Goal: Task Accomplishment & Management: Use online tool/utility

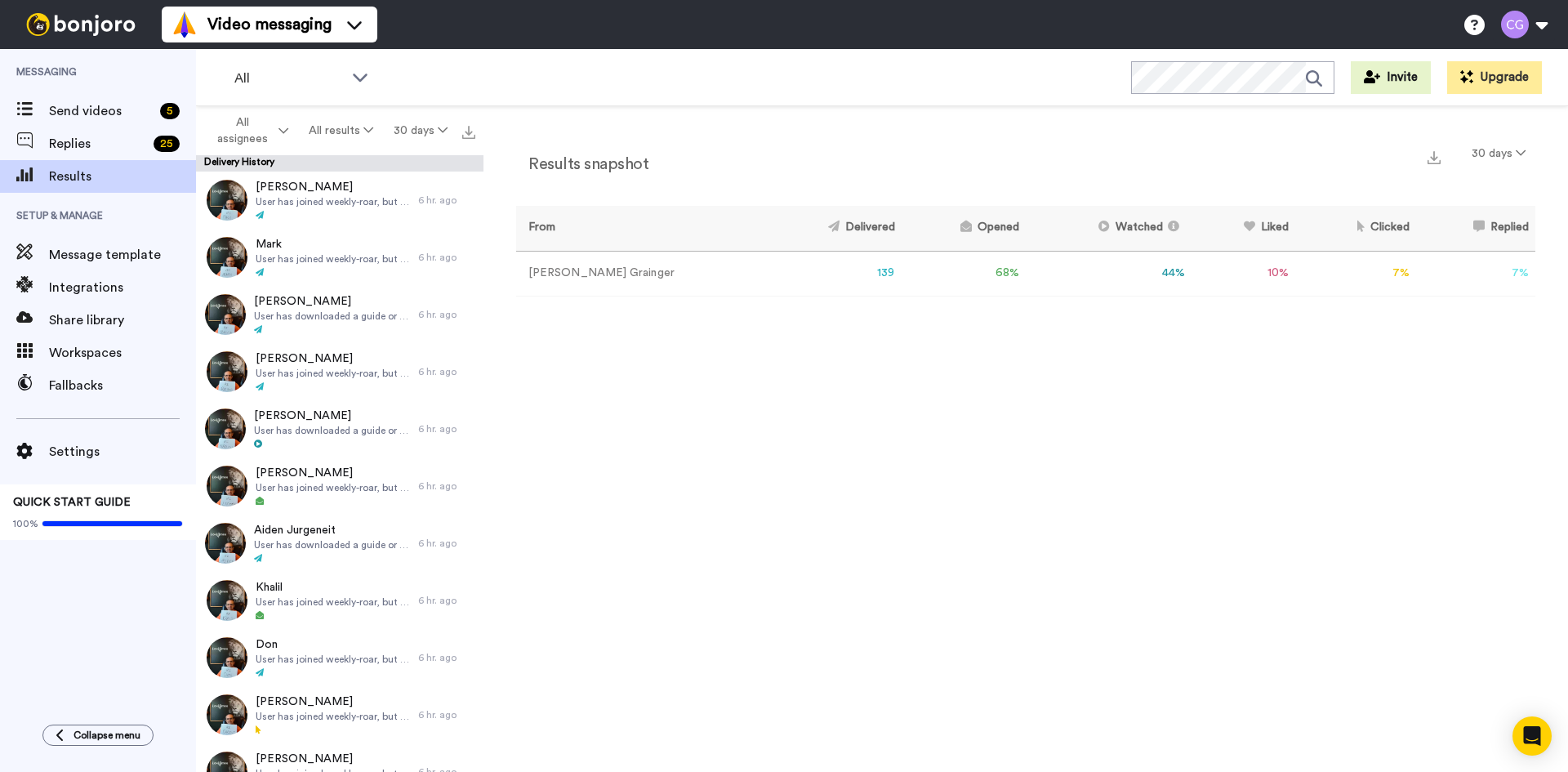
scroll to position [571, 0]
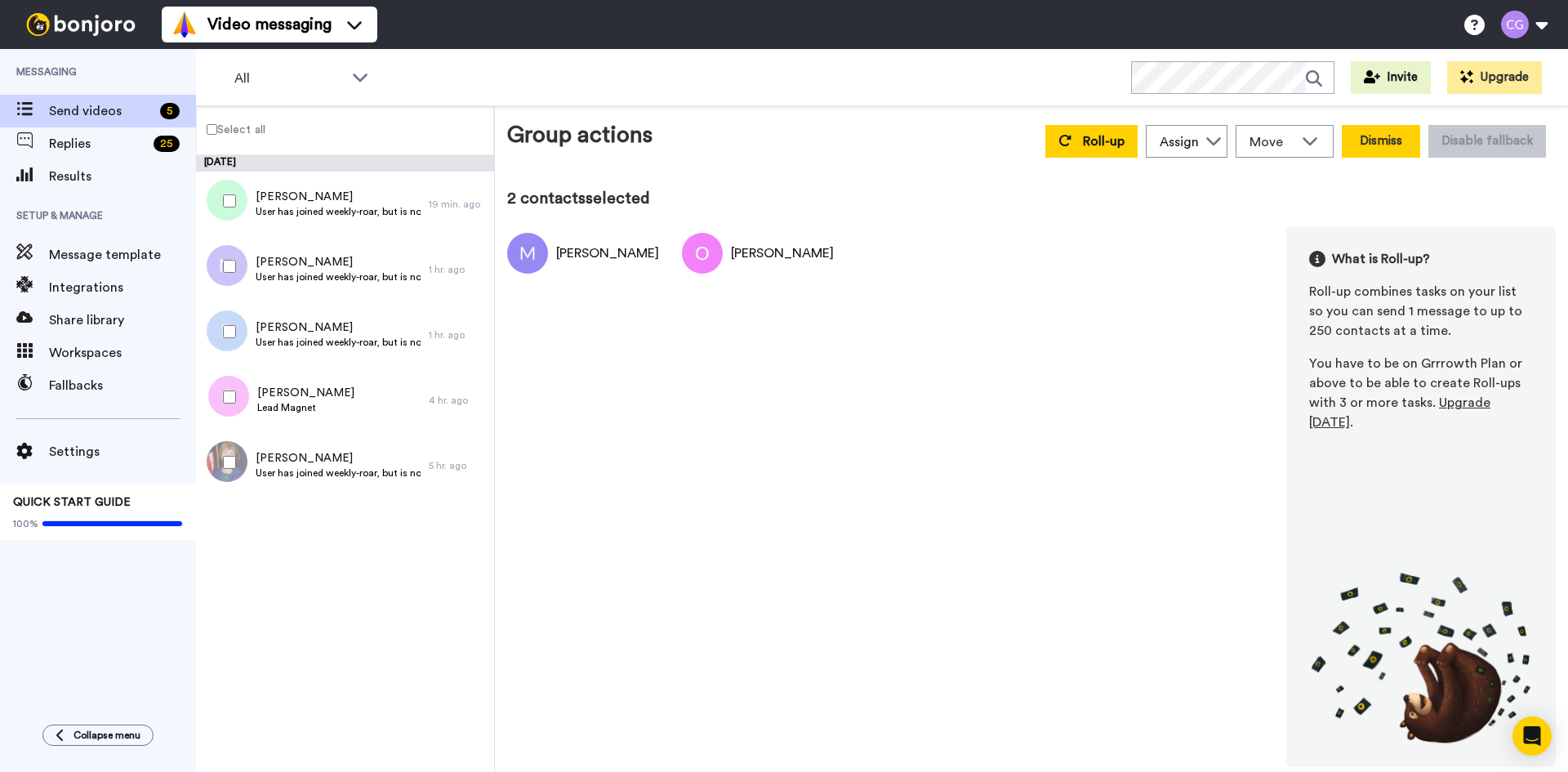
click at [1388, 141] on button "Dismiss" at bounding box center [1381, 141] width 79 height 33
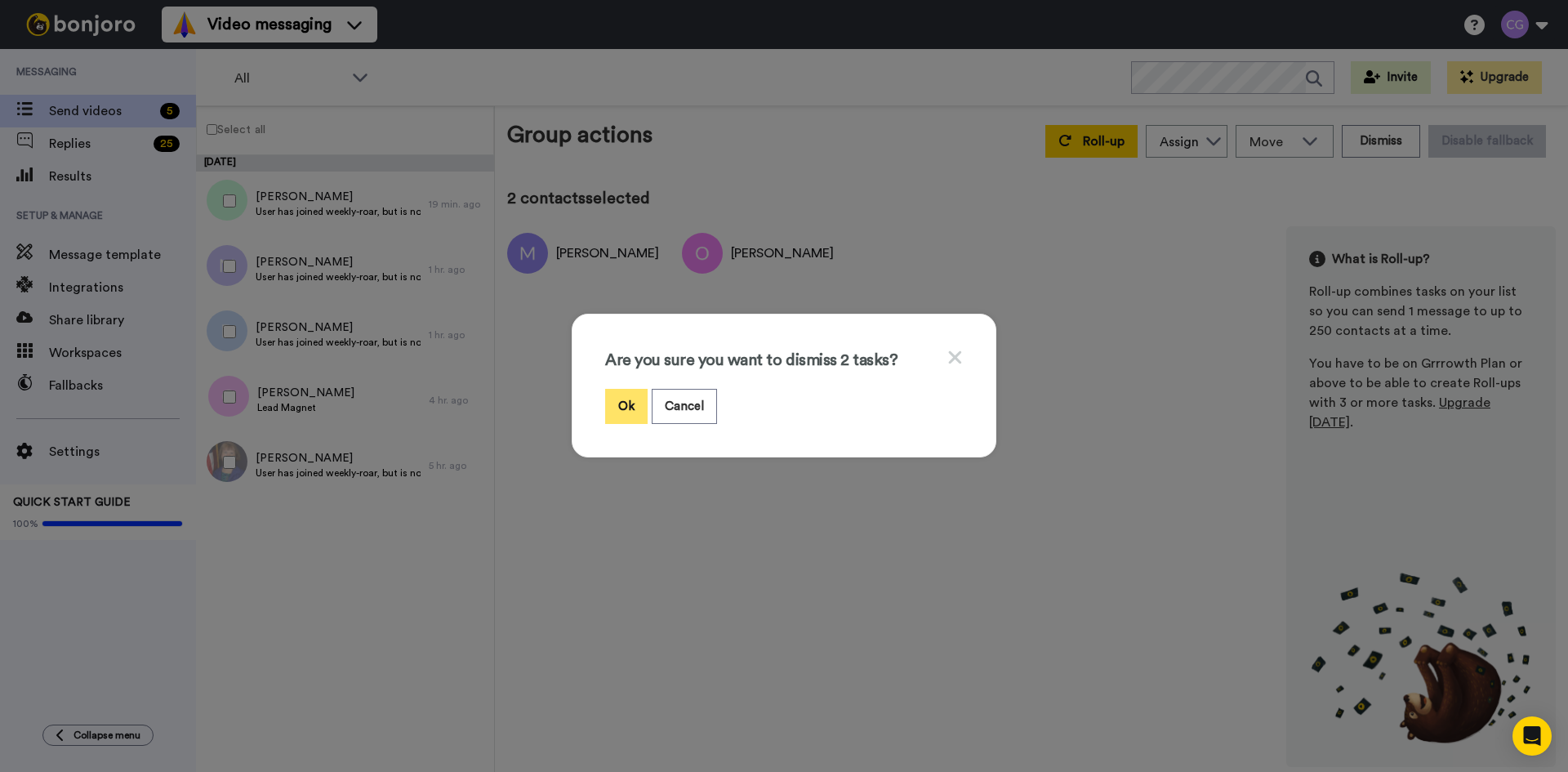
click at [620, 398] on button "Ok" at bounding box center [626, 406] width 43 height 35
